Goal: Check status: Check status

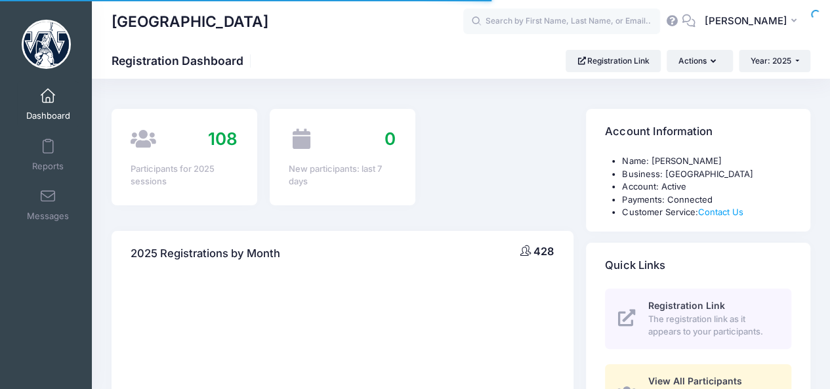
select select
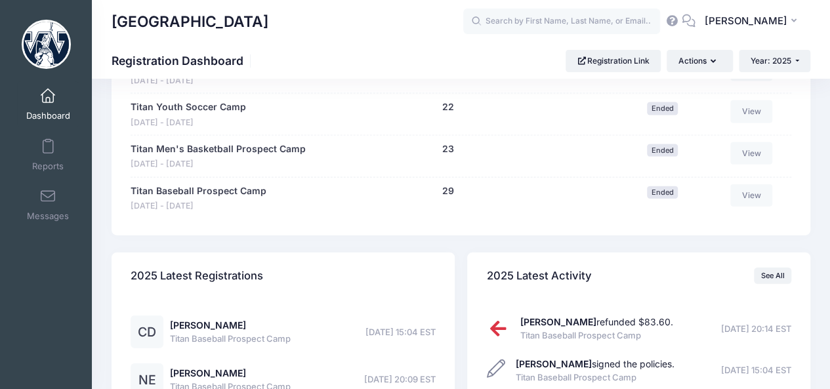
scroll to position [1368, 0]
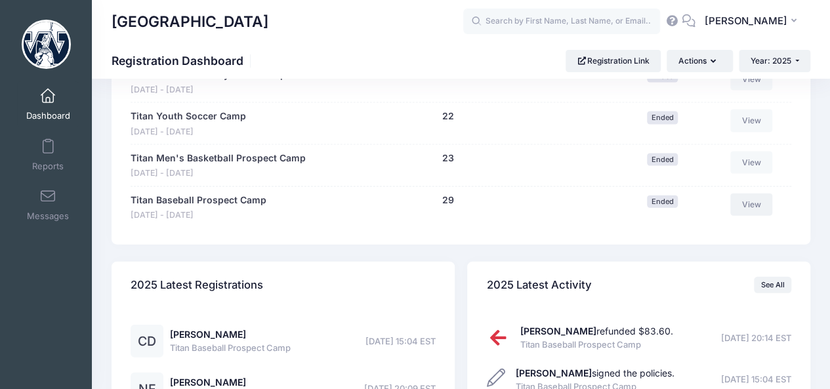
click at [761, 208] on link "View" at bounding box center [751, 204] width 42 height 22
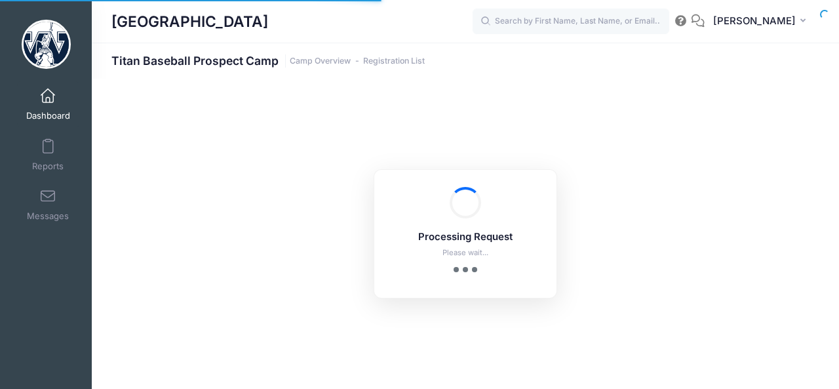
select select "10"
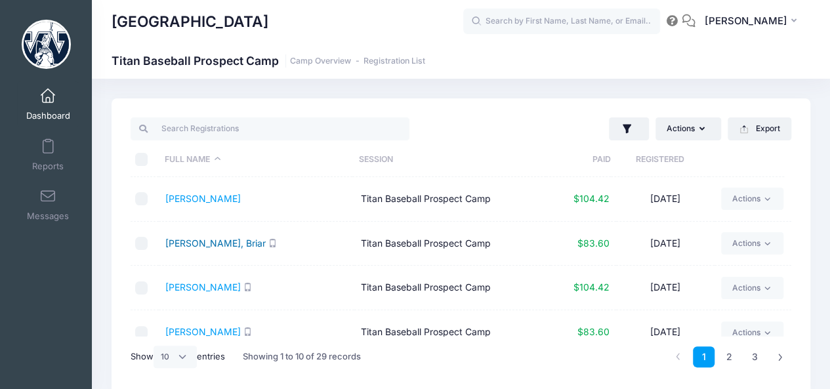
click at [209, 245] on link "[PERSON_NAME], Briar" at bounding box center [215, 242] width 100 height 11
